Goal: Transaction & Acquisition: Download file/media

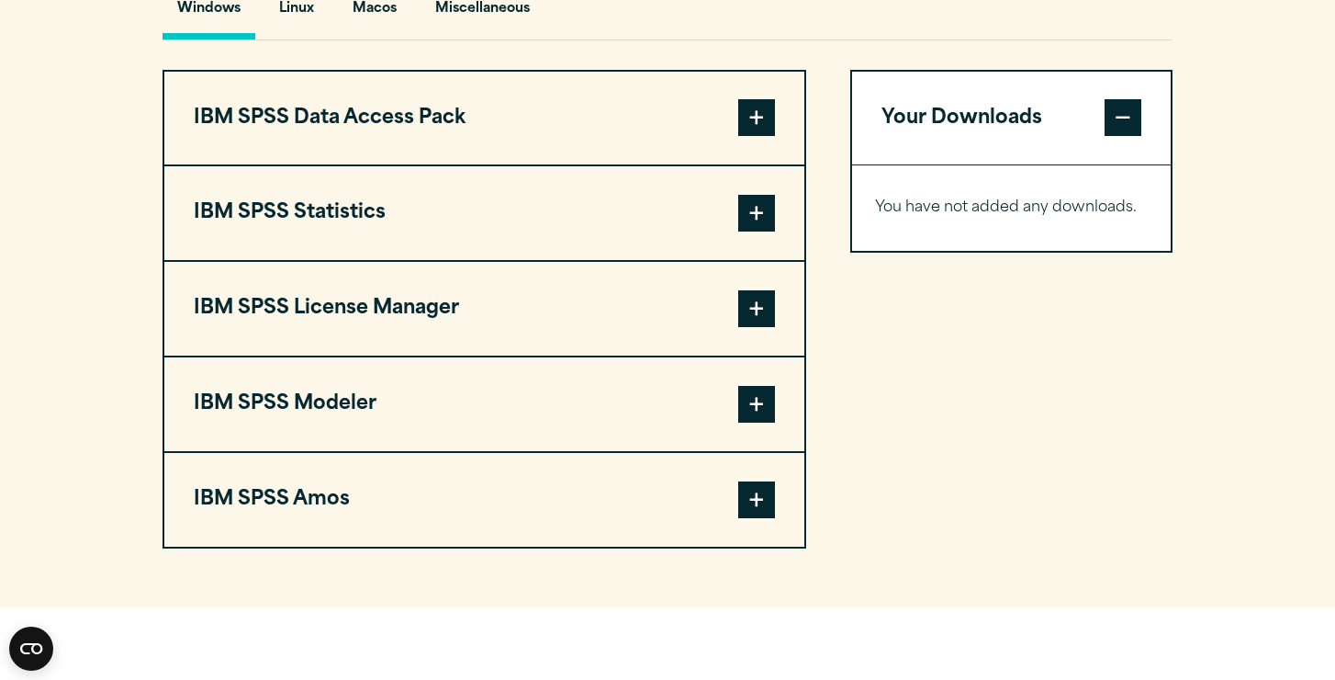
scroll to position [1408, 0]
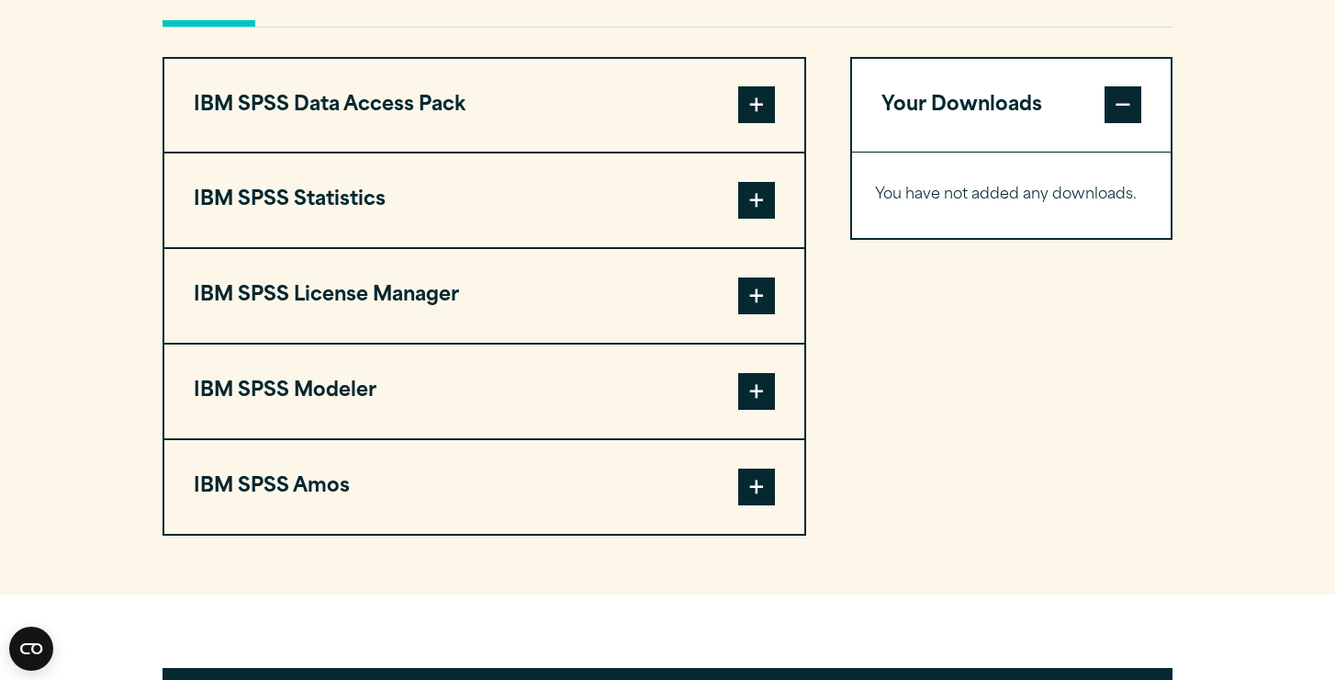
click at [748, 219] on span at bounding box center [756, 200] width 37 height 37
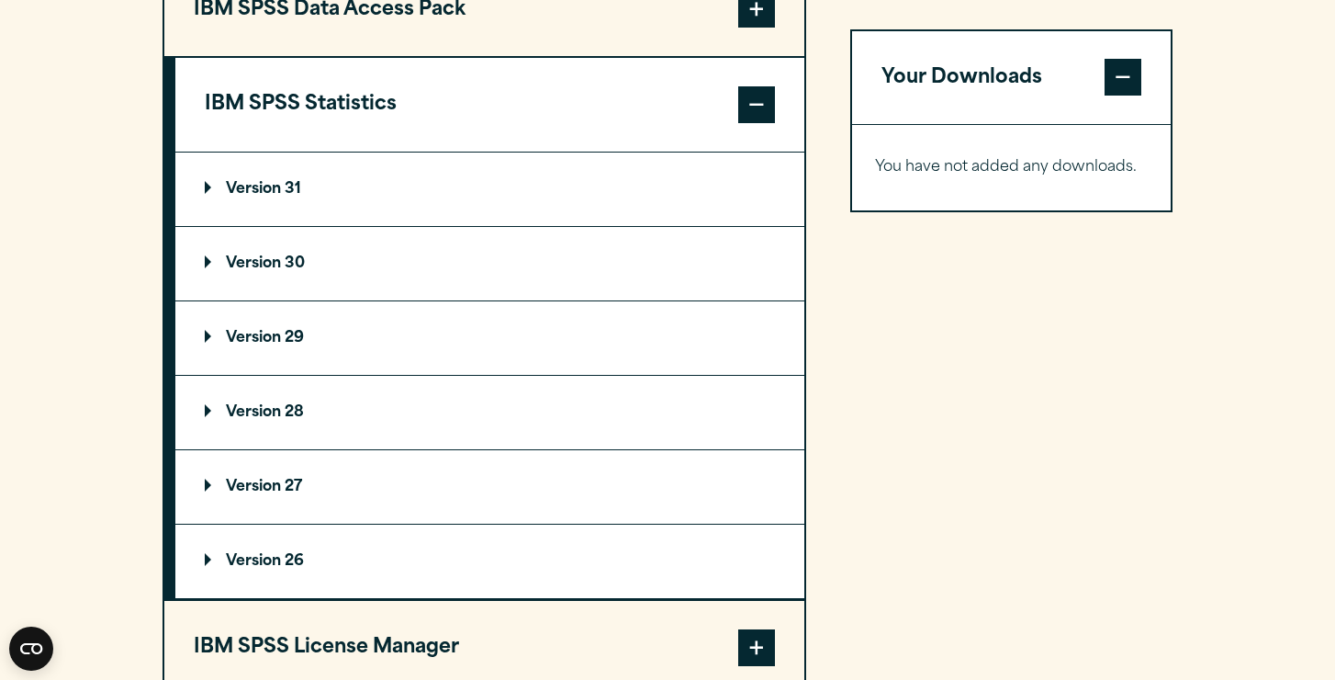
scroll to position [1513, 0]
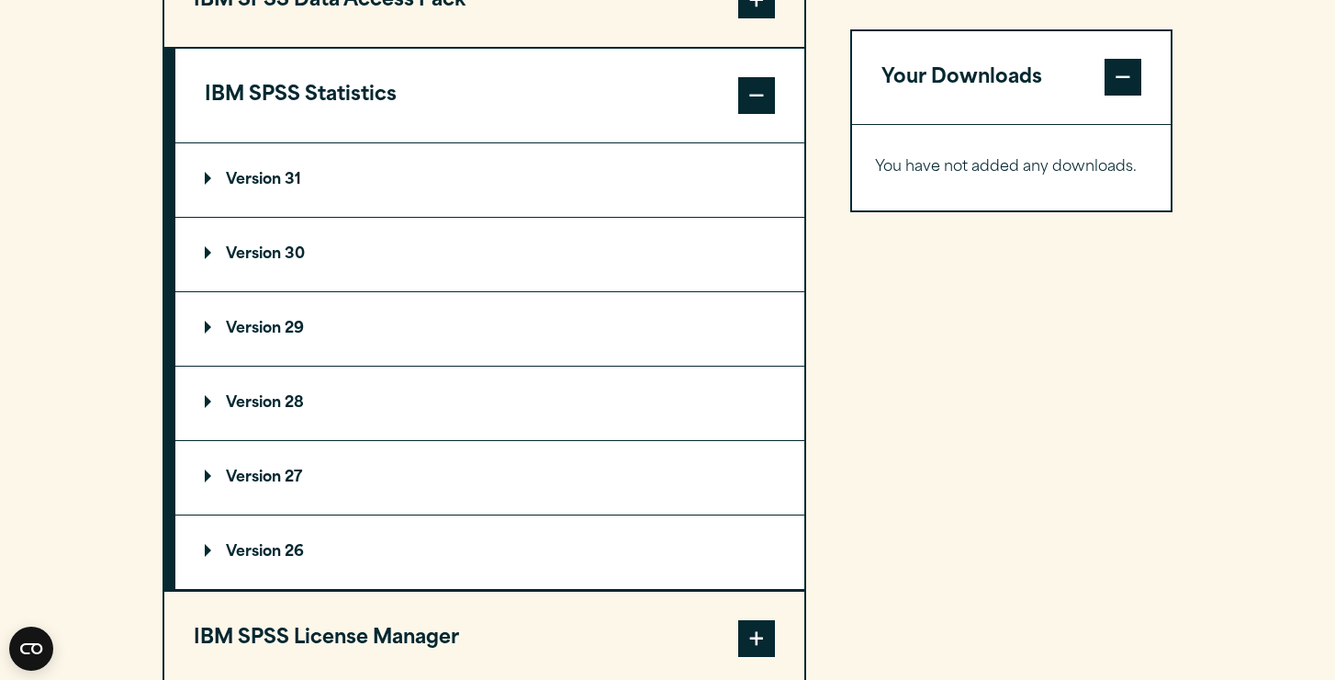
click at [363, 291] on summary "Version 30" at bounding box center [489, 254] width 629 height 73
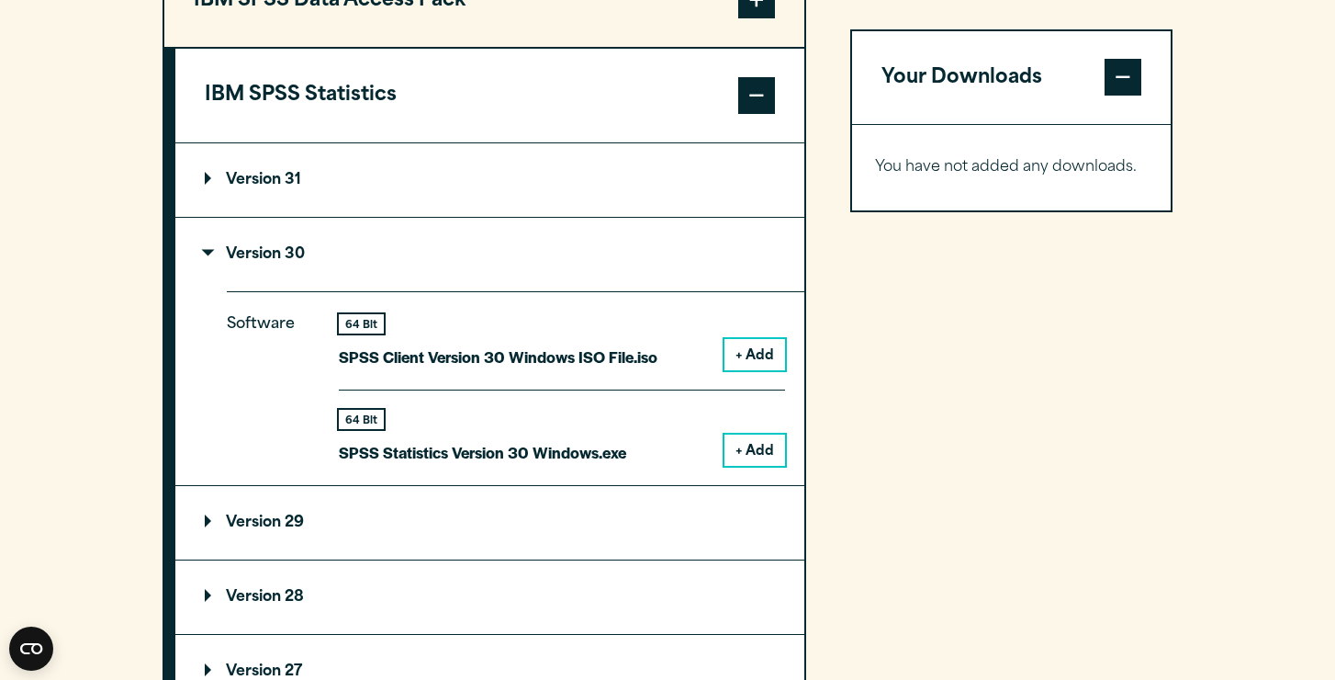
click at [740, 466] on button "+ Add" at bounding box center [755, 449] width 61 height 31
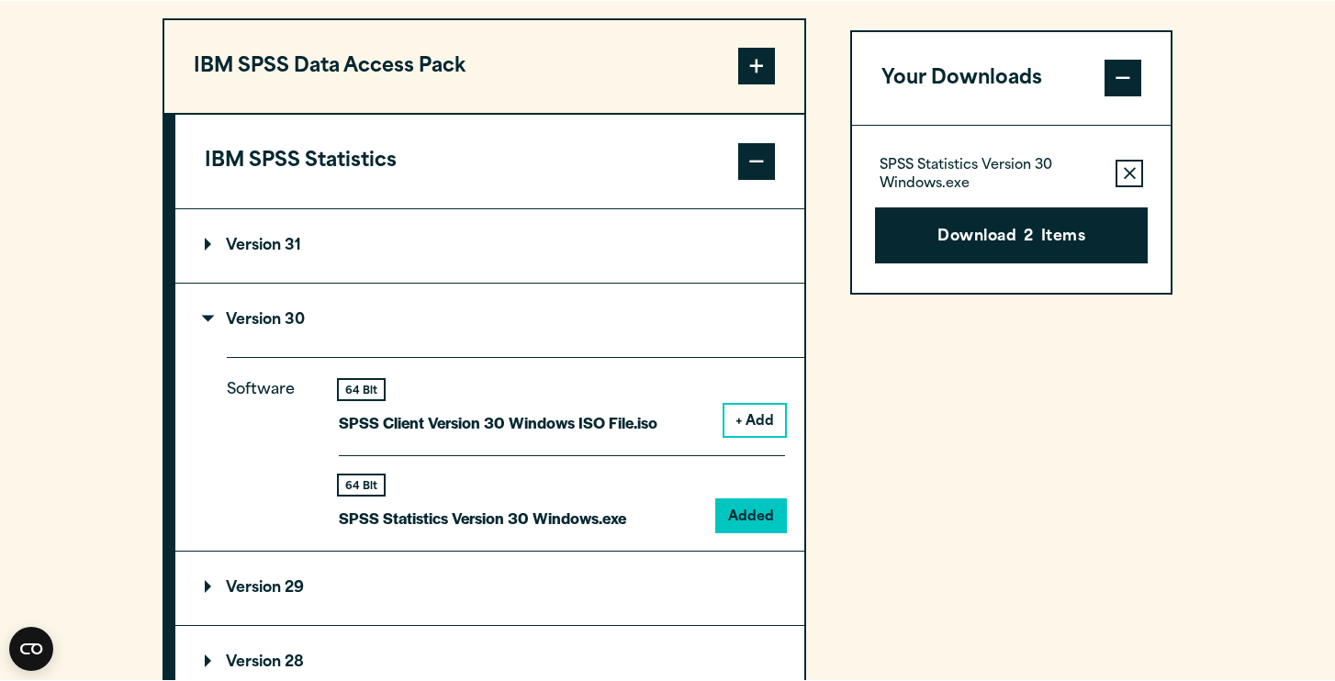
scroll to position [1447, 0]
click at [1124, 96] on span at bounding box center [1123, 78] width 37 height 37
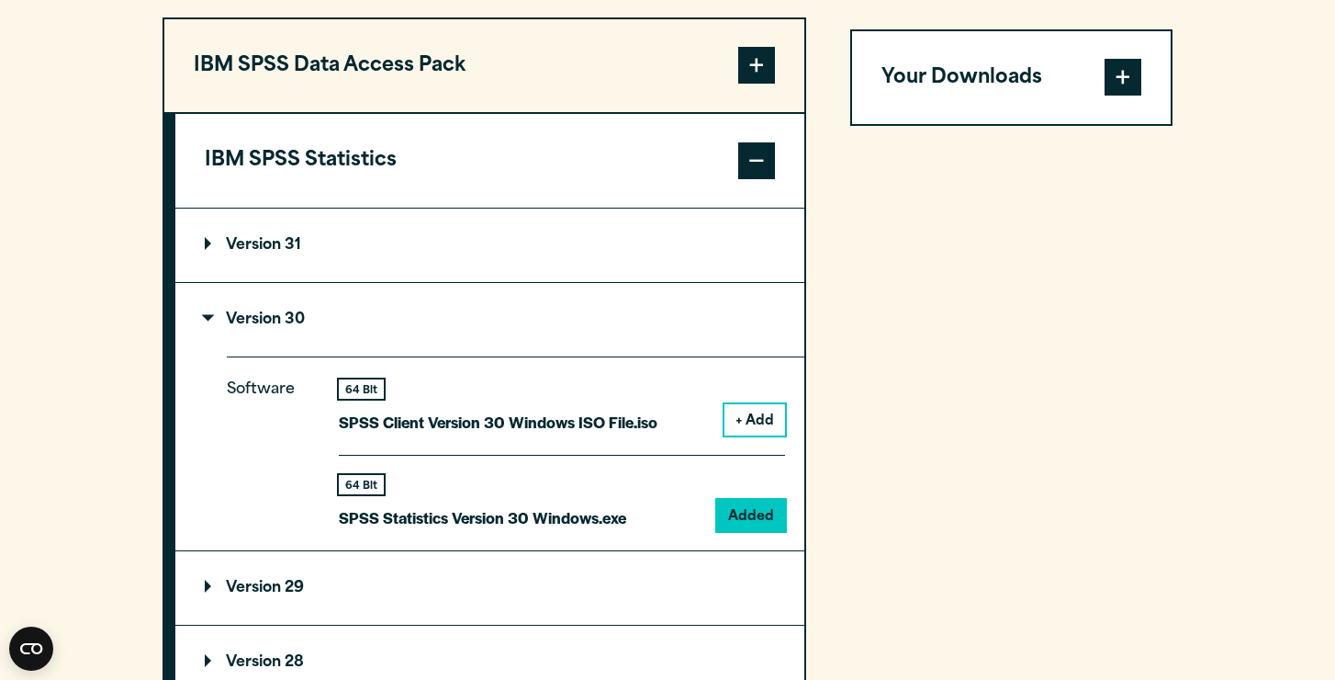
click at [1124, 96] on span at bounding box center [1123, 78] width 37 height 37
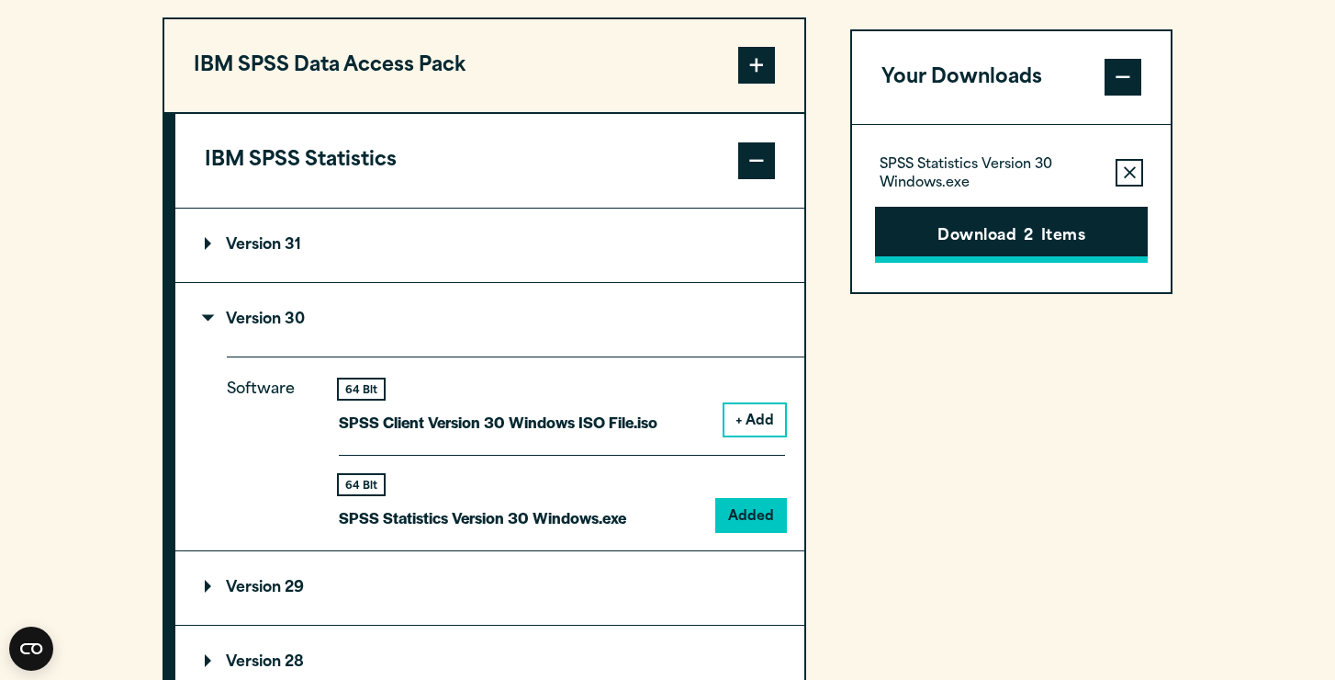
click at [1029, 249] on span "2" at bounding box center [1028, 237] width 9 height 24
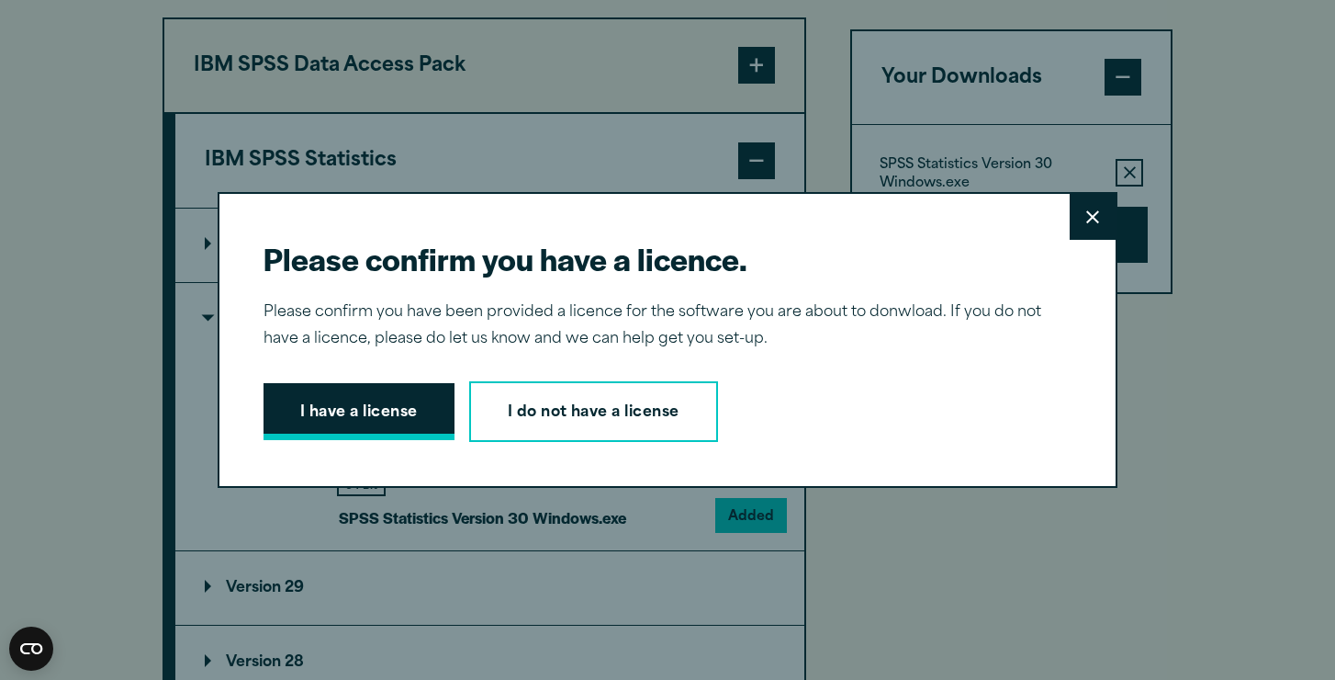
click at [371, 410] on button "I have a license" at bounding box center [359, 411] width 191 height 57
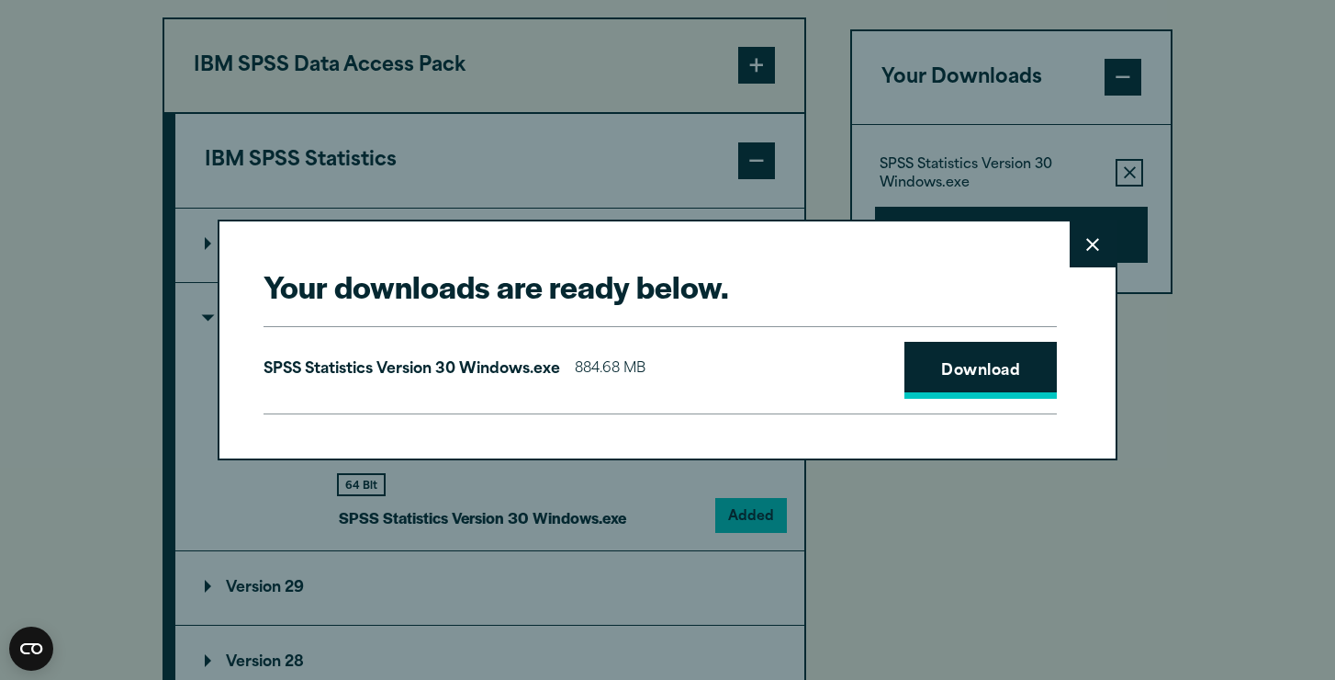
click at [998, 366] on link "Download" at bounding box center [981, 370] width 152 height 57
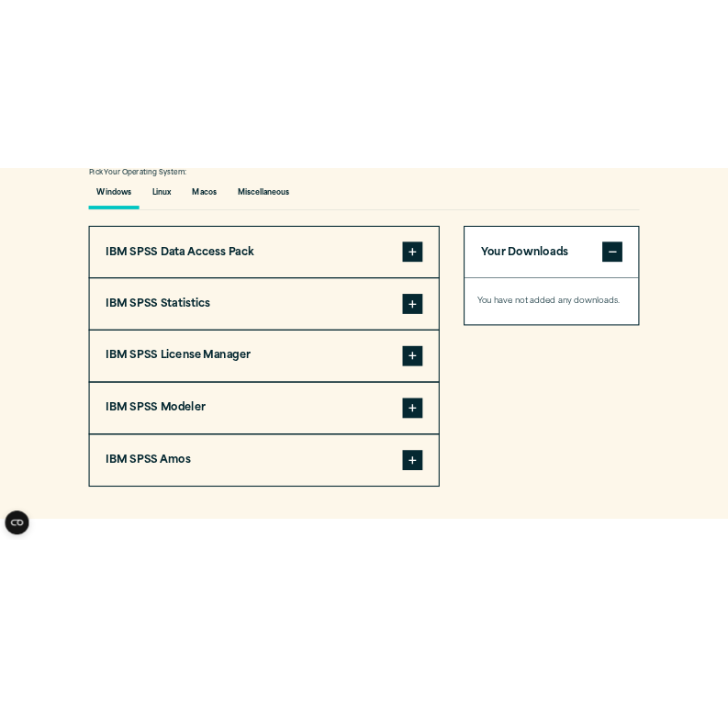
scroll to position [1367, 0]
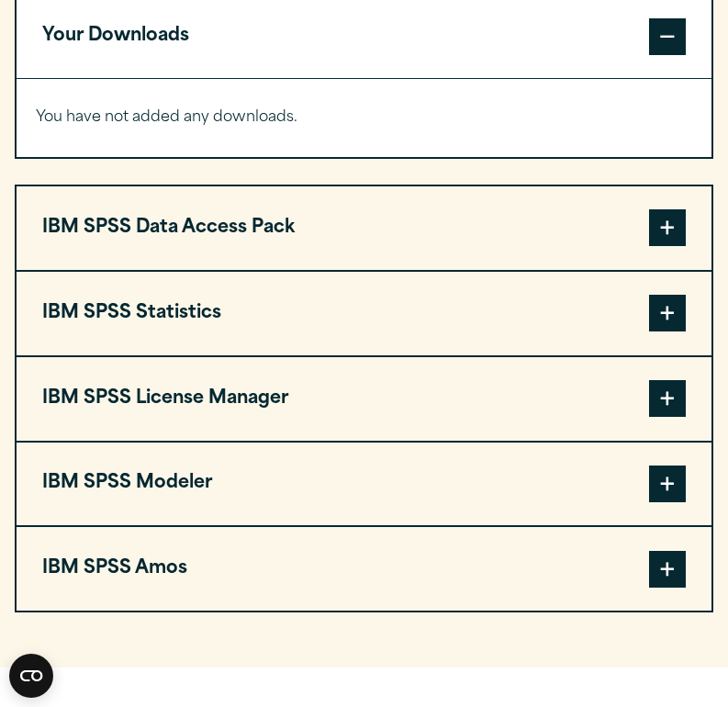
click at [673, 313] on span at bounding box center [667, 313] width 37 height 37
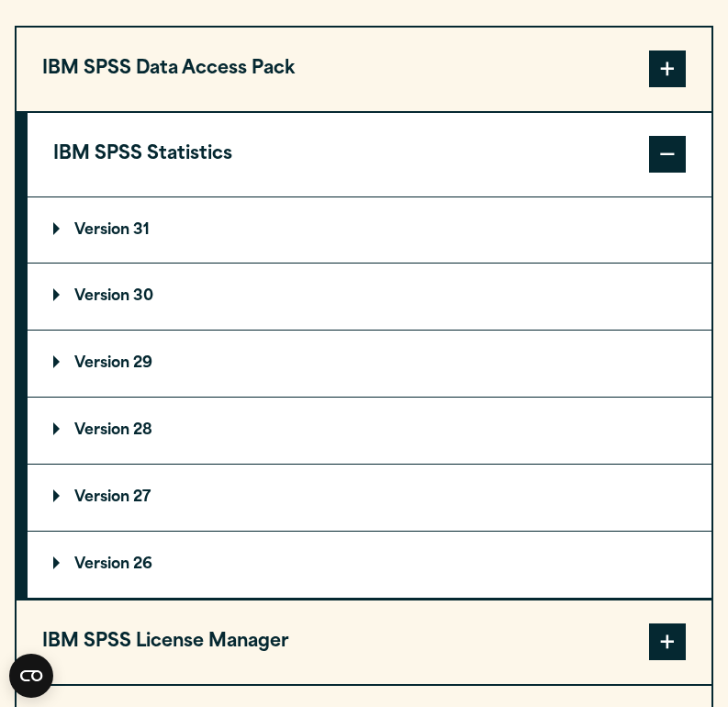
scroll to position [1528, 0]
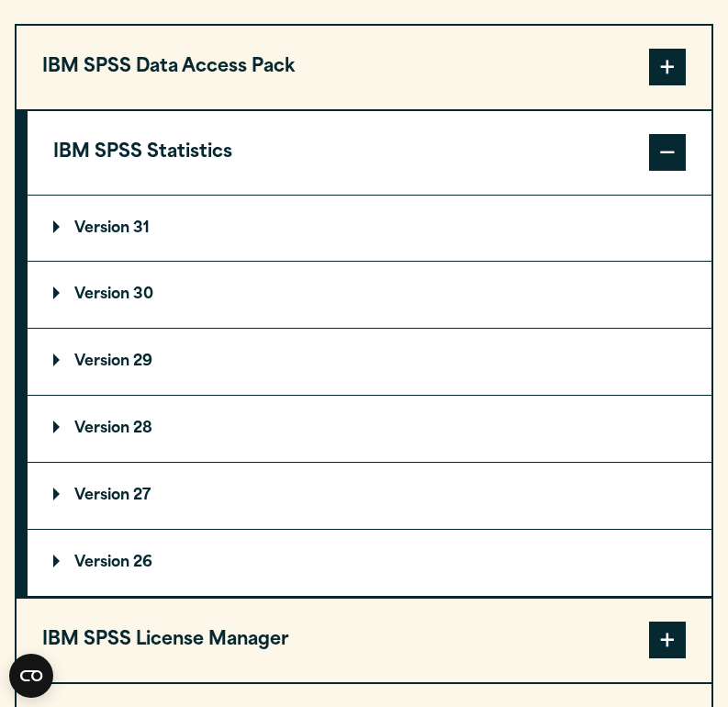
click at [249, 284] on summary "Version 30" at bounding box center [370, 295] width 684 height 66
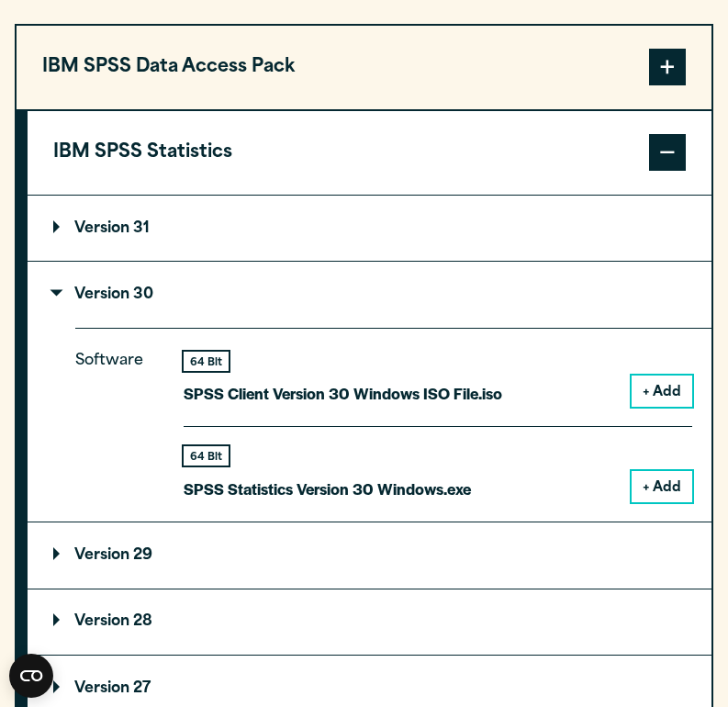
click at [660, 486] on button "+ Add" at bounding box center [662, 486] width 61 height 31
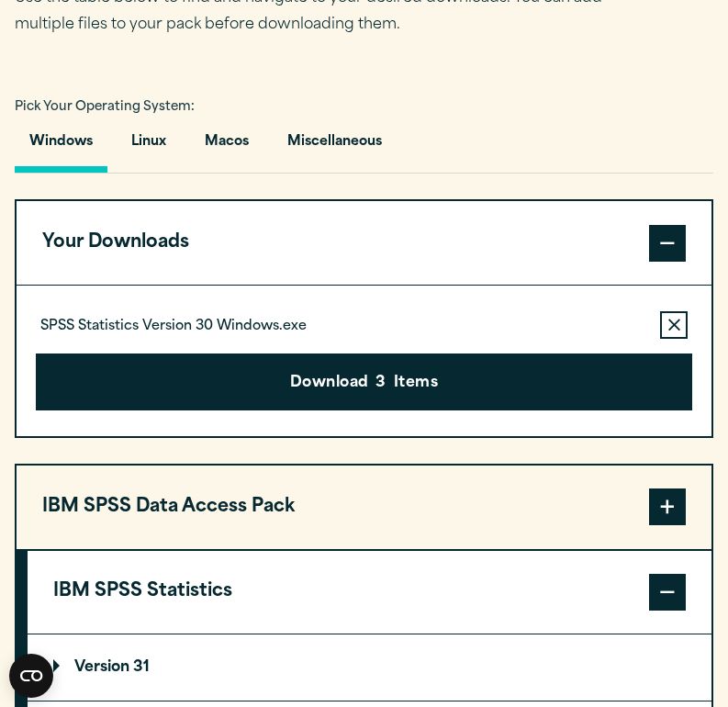
scroll to position [1163, 0]
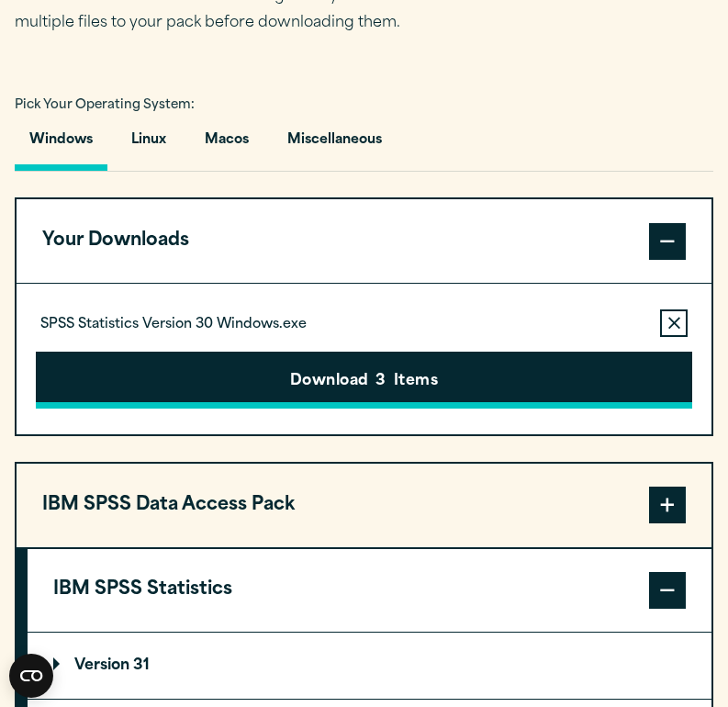
click at [263, 373] on button "Download 3 Items" at bounding box center [365, 380] width 658 height 57
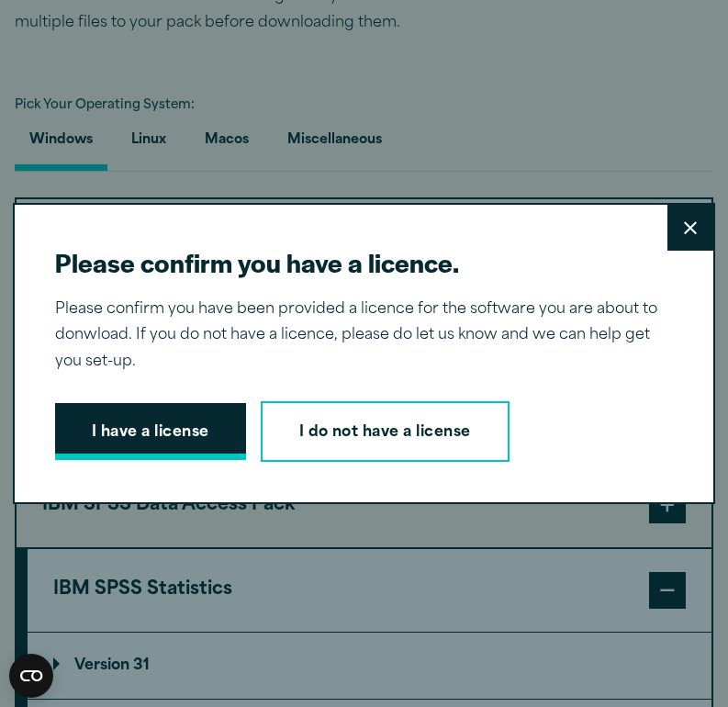
click at [168, 430] on button "I have a license" at bounding box center [150, 431] width 191 height 57
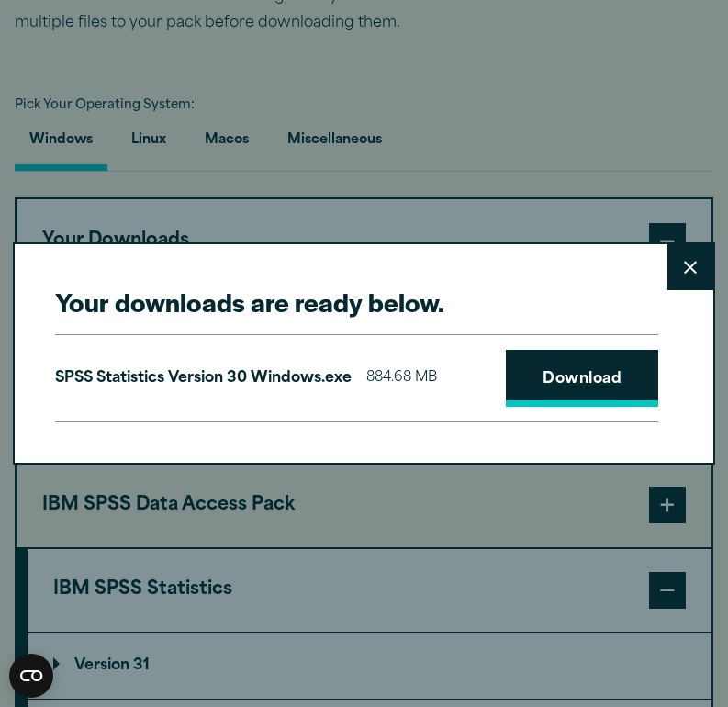
click at [566, 388] on link "Download" at bounding box center [582, 378] width 152 height 57
click at [198, 97] on div "Your downloads are ready below. Close SPSS Statistics Version 30 Windows.exe 88…" at bounding box center [364, 353] width 728 height 707
